Goal: Transaction & Acquisition: Purchase product/service

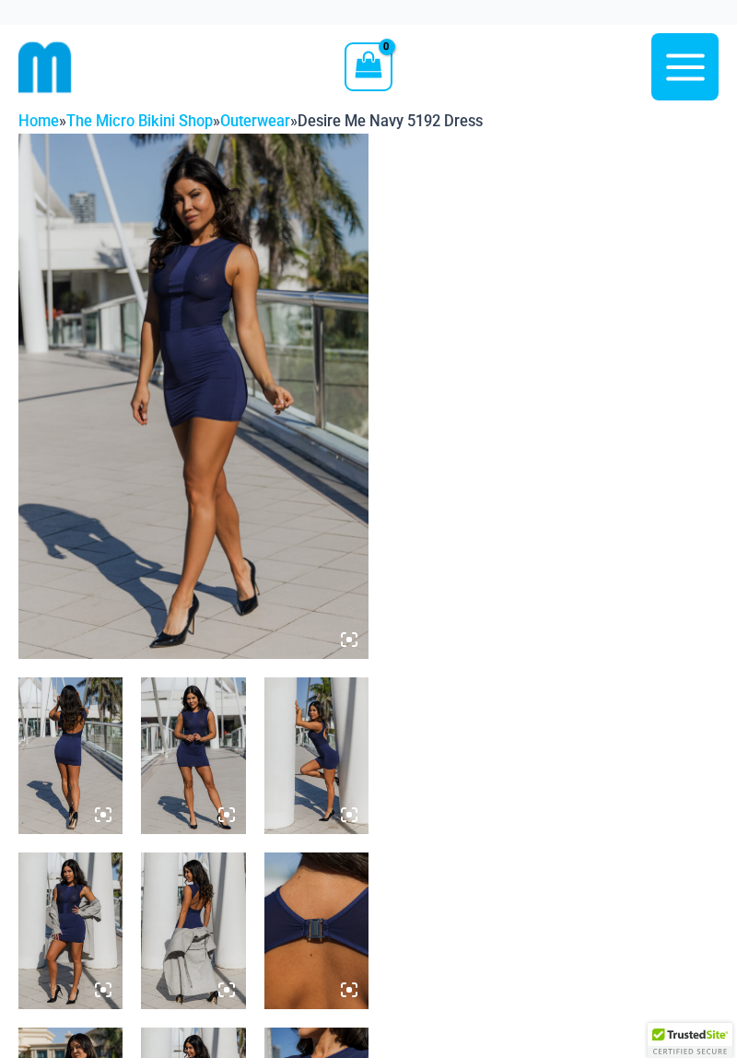
click at [354, 643] on icon at bounding box center [349, 639] width 17 height 17
click at [354, 633] on icon at bounding box center [355, 635] width 4 height 4
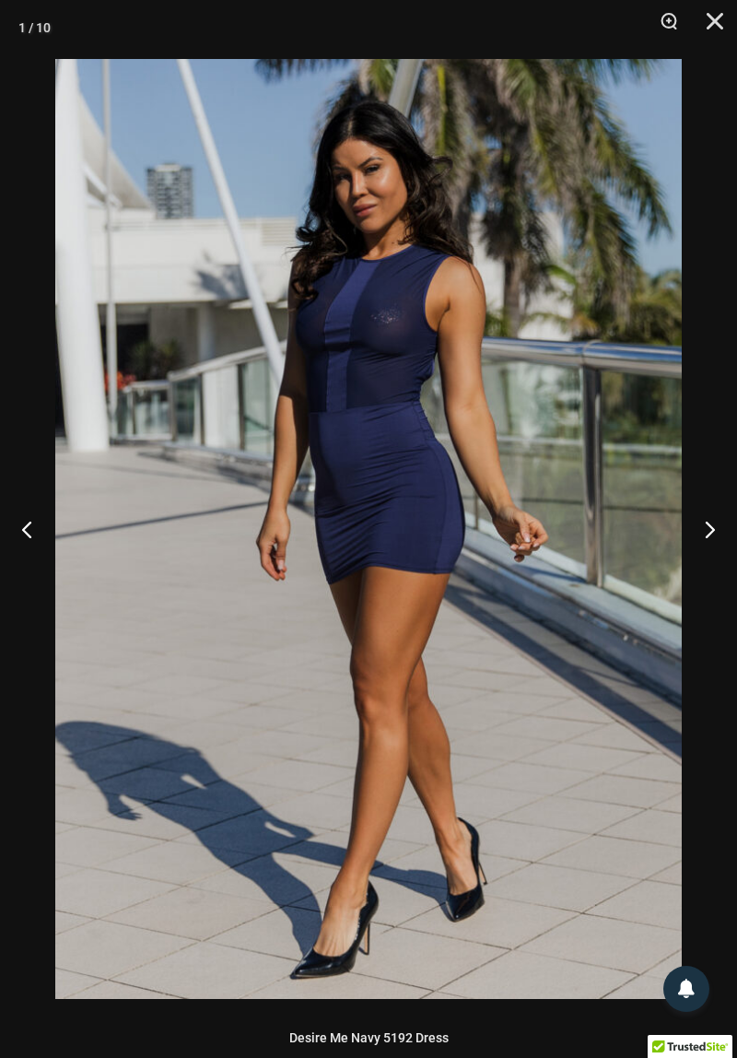
click at [697, 545] on button "Next" at bounding box center [702, 529] width 69 height 92
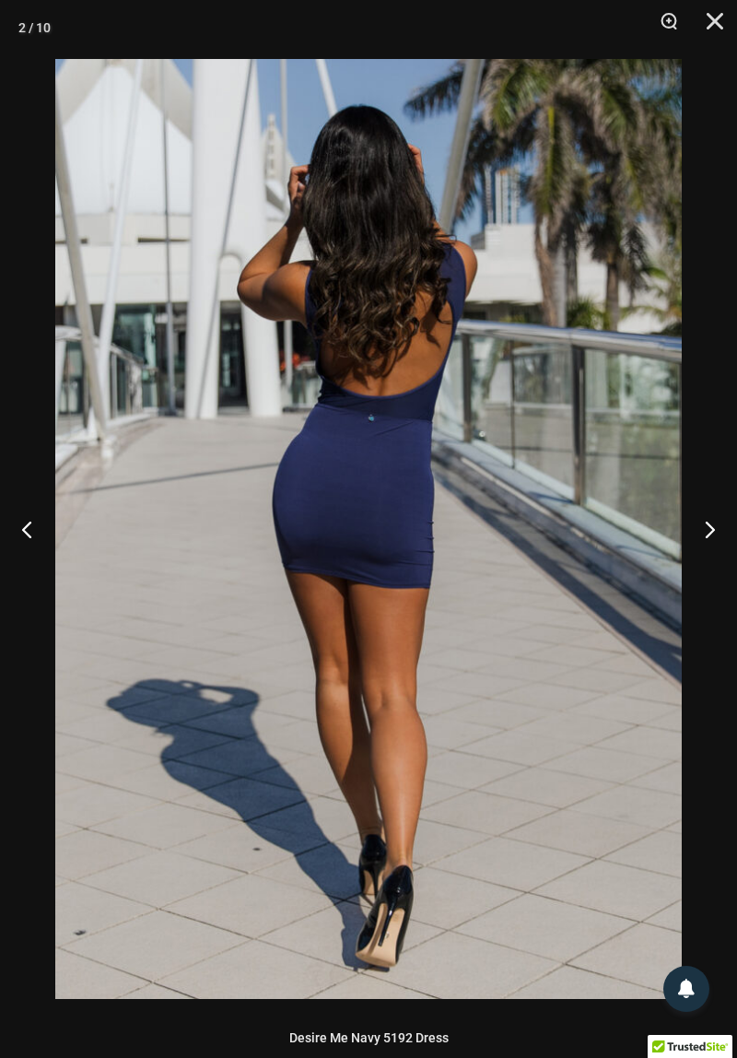
click at [691, 554] on button "Next" at bounding box center [702, 529] width 69 height 92
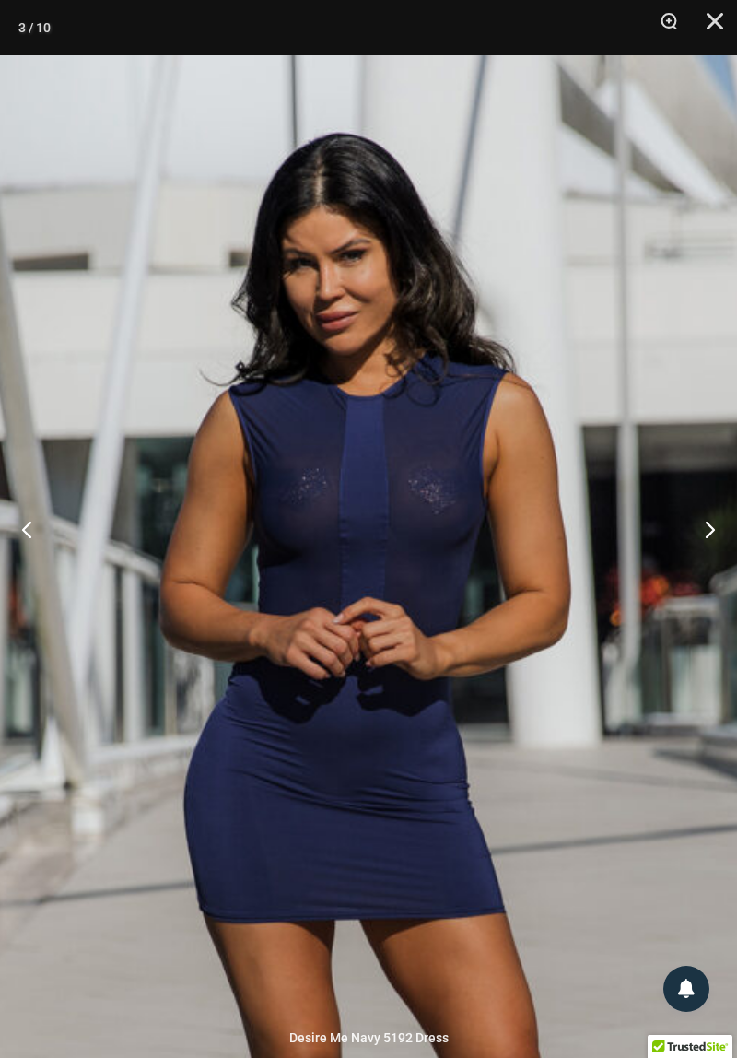
click at [709, 546] on button "Next" at bounding box center [702, 529] width 69 height 92
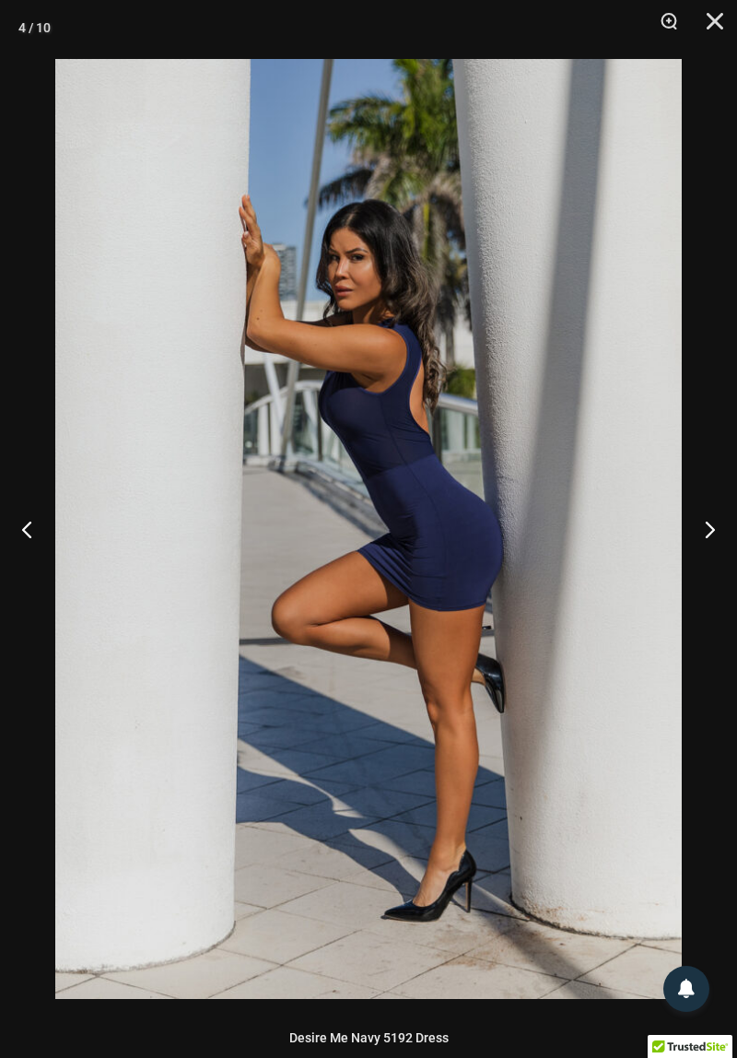
click at [713, 544] on button "Next" at bounding box center [702, 529] width 69 height 92
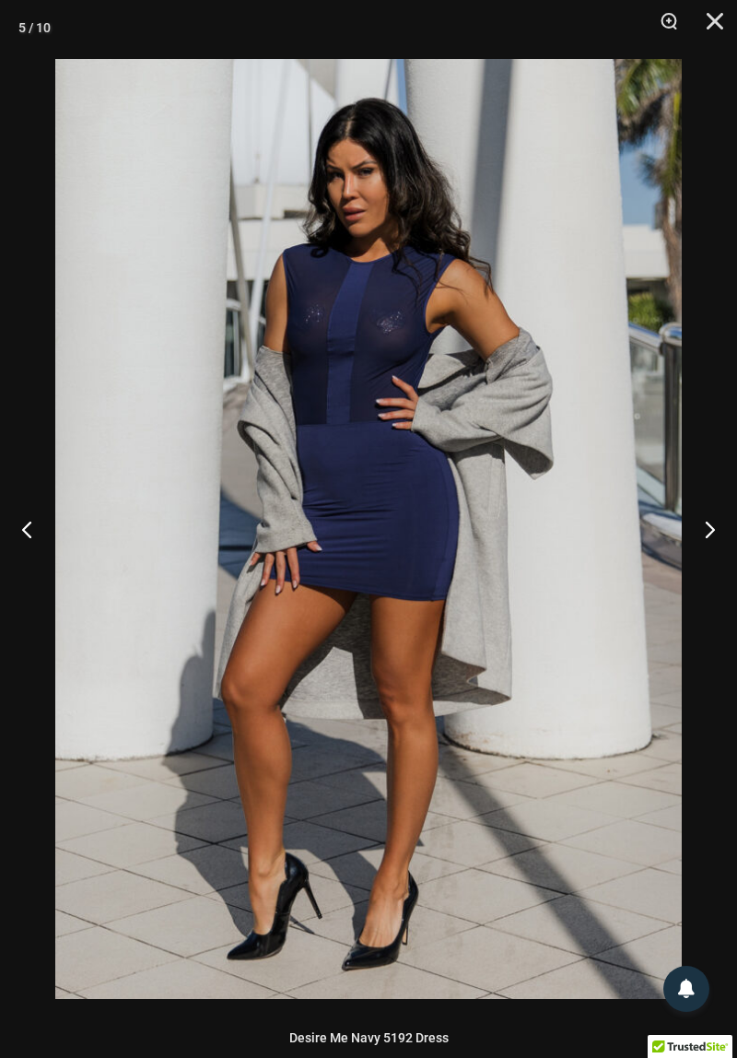
click at [713, 542] on button "Next" at bounding box center [702, 529] width 69 height 92
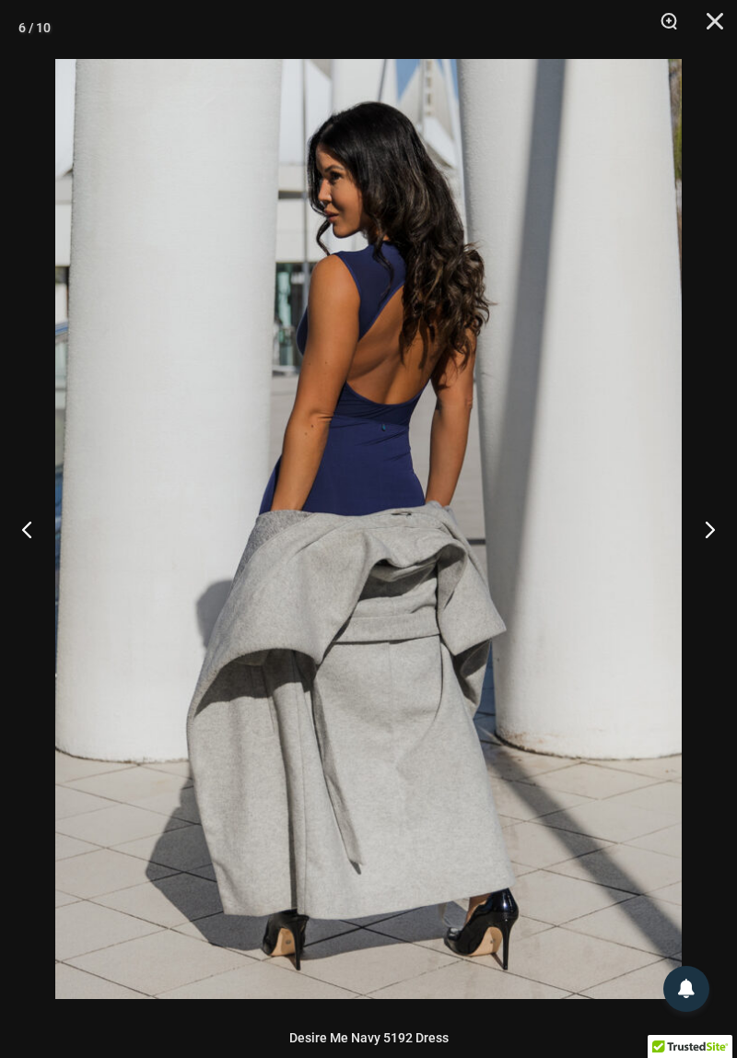
click at [708, 540] on button "Next" at bounding box center [702, 529] width 69 height 92
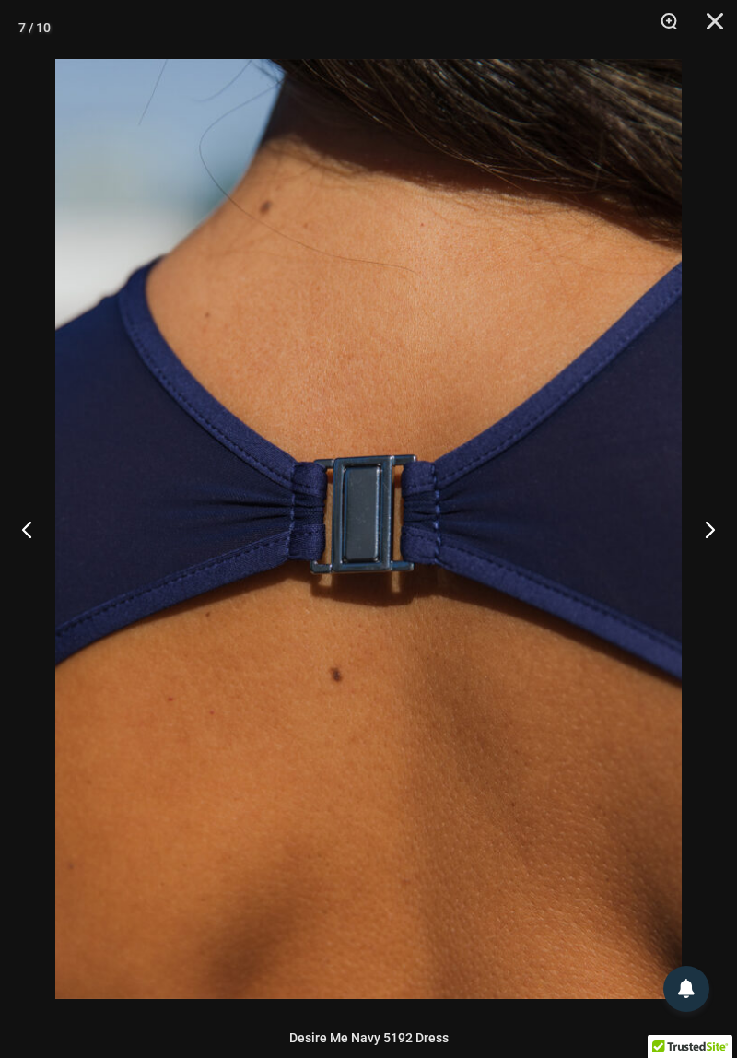
click at [710, 537] on button "Next" at bounding box center [702, 529] width 69 height 92
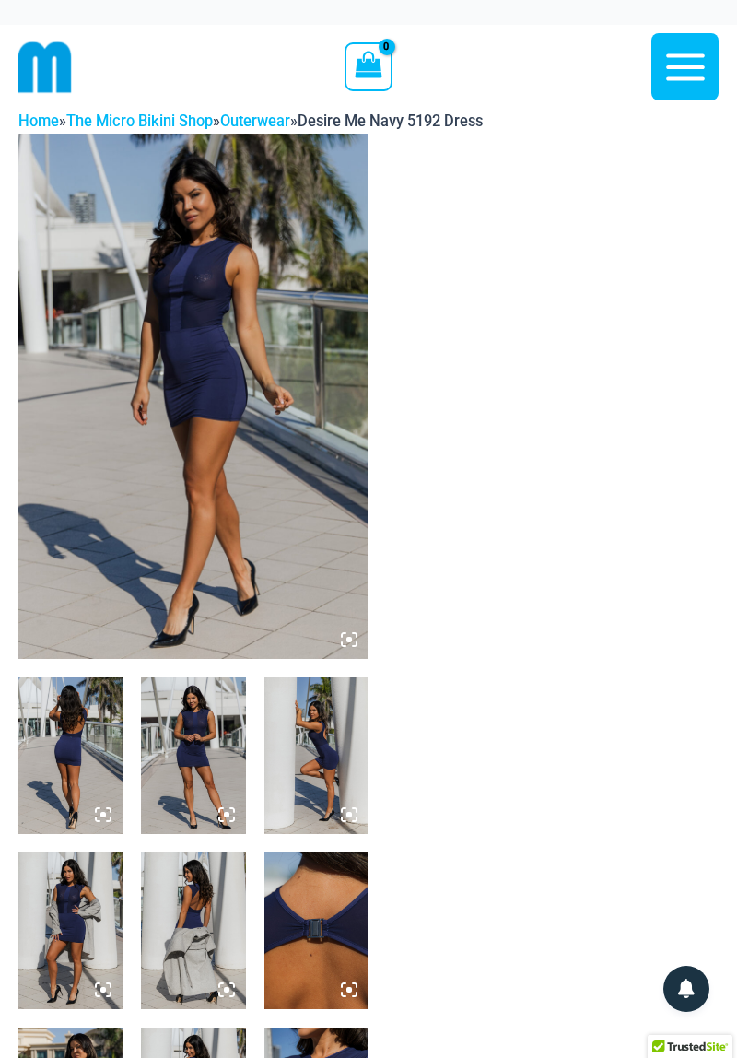
click at [249, 595] on img at bounding box center [193, 396] width 350 height 525
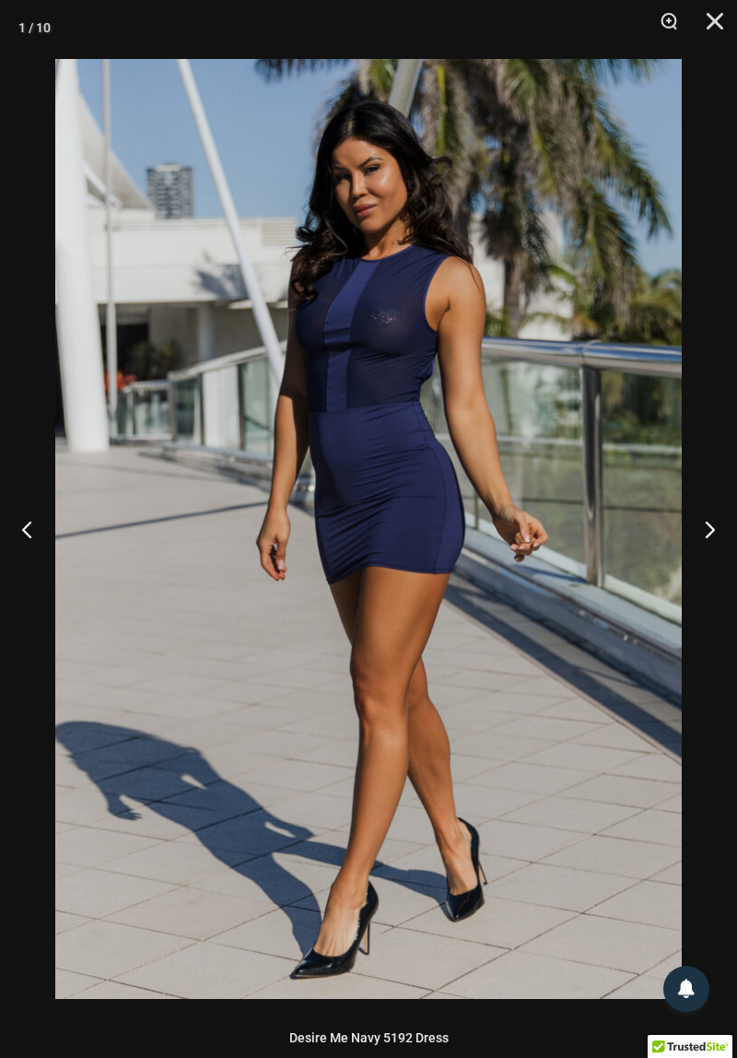
click at [34, 540] on button "Previous" at bounding box center [34, 529] width 69 height 92
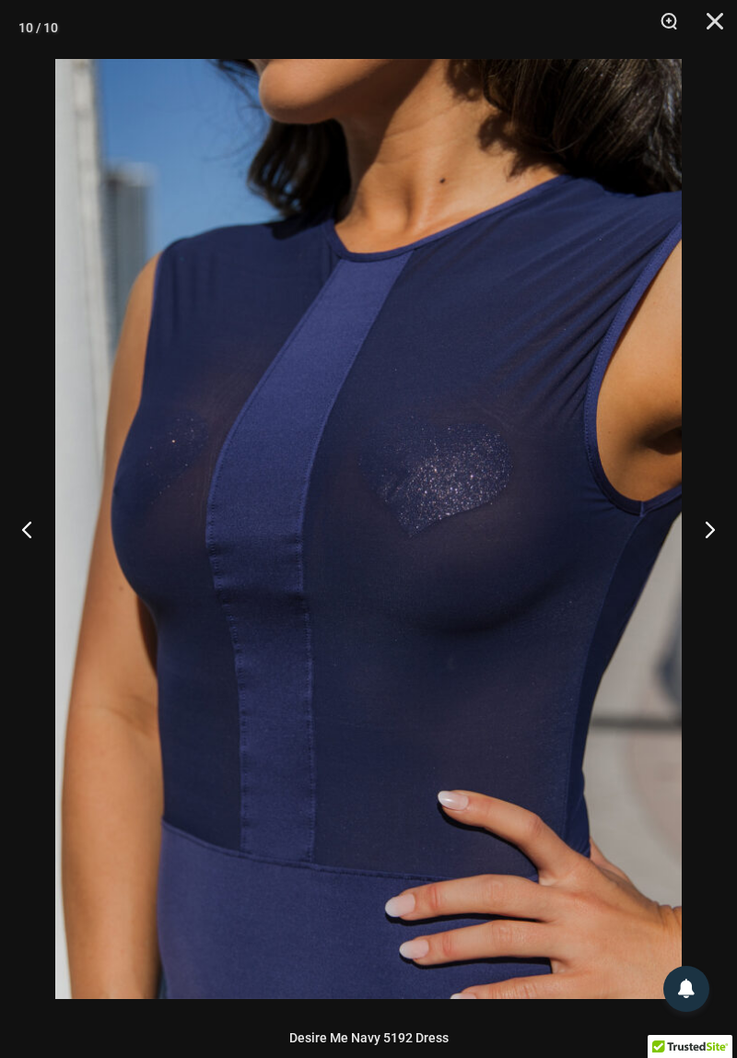
click at [13, 529] on button "Previous" at bounding box center [34, 529] width 69 height 92
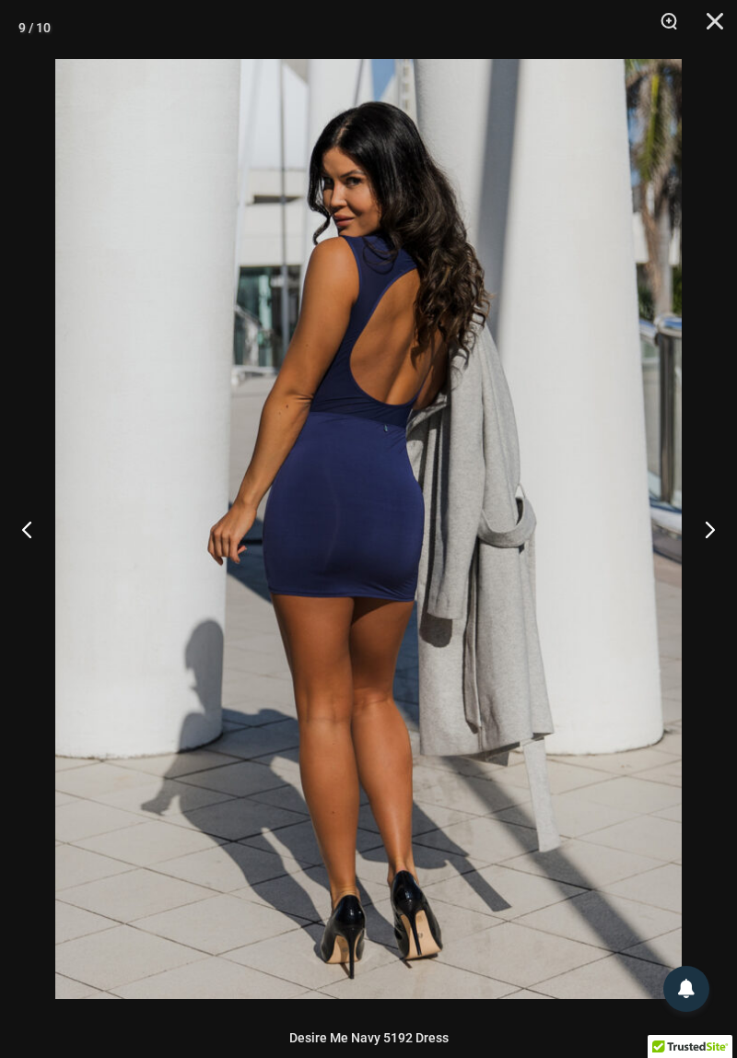
click at [15, 529] on button "Previous" at bounding box center [34, 529] width 69 height 92
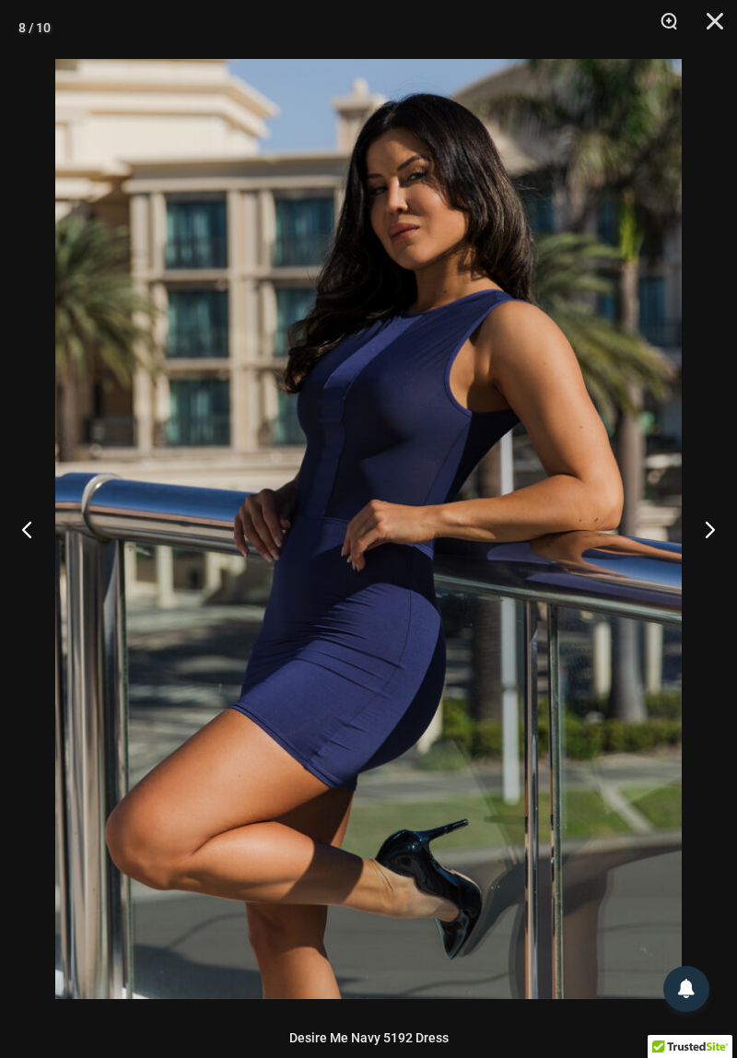
click at [16, 527] on button "Previous" at bounding box center [34, 529] width 69 height 92
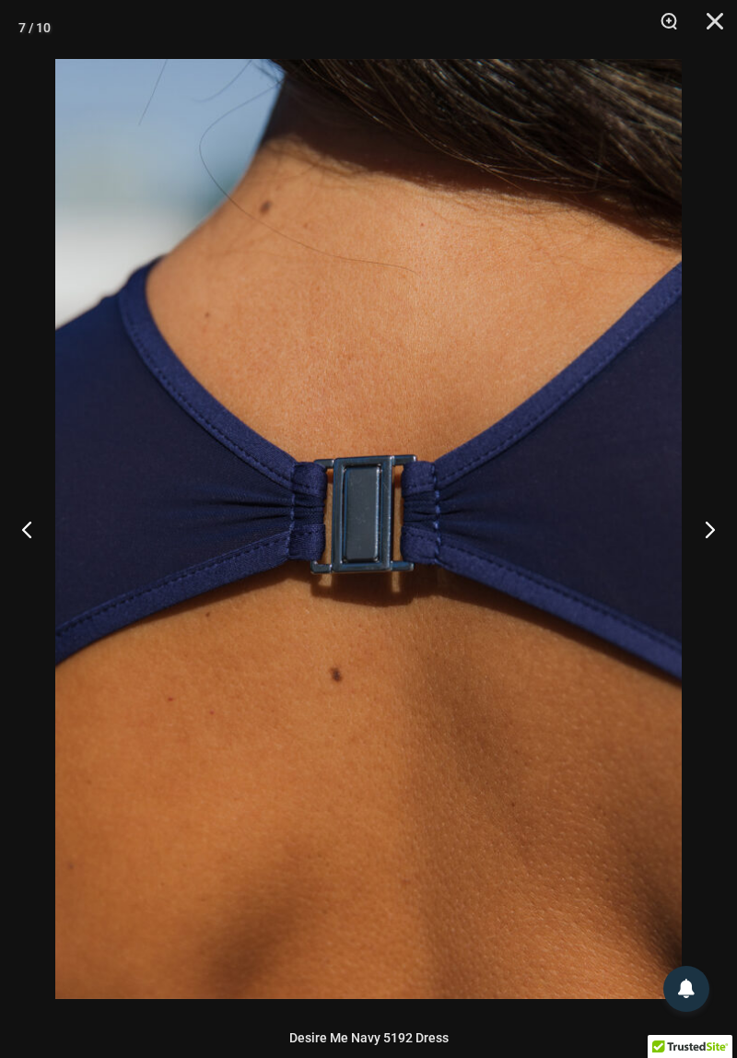
click at [25, 529] on button "Previous" at bounding box center [34, 529] width 69 height 92
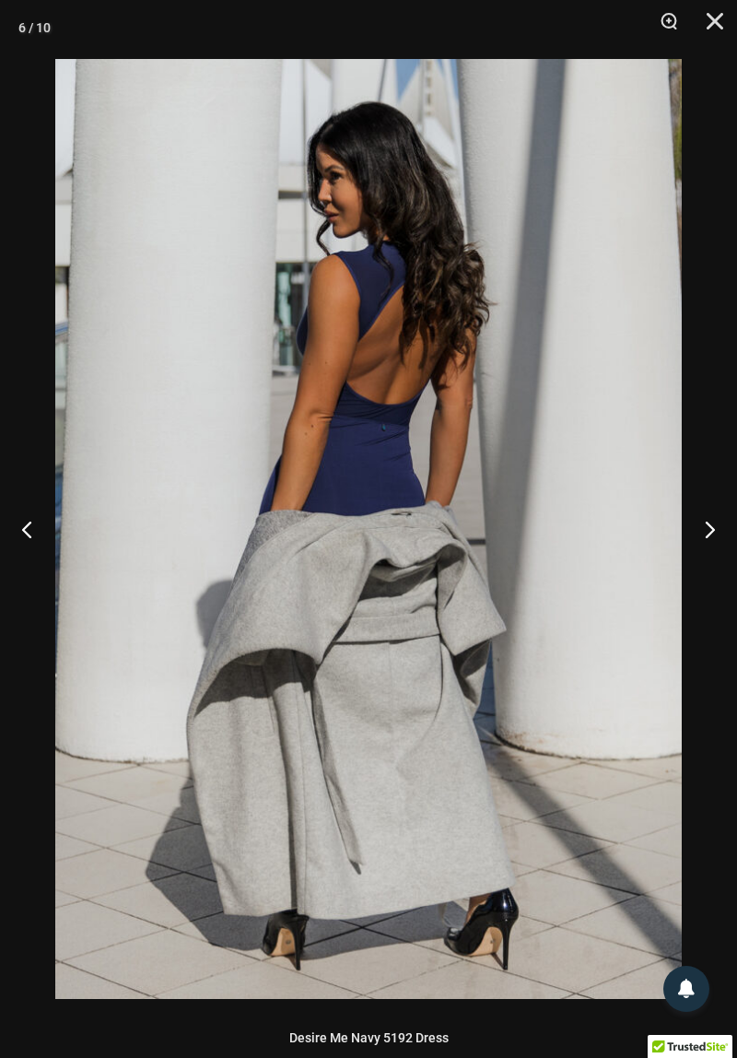
click at [30, 532] on button "Previous" at bounding box center [34, 529] width 69 height 92
